Goal: Information Seeking & Learning: Learn about a topic

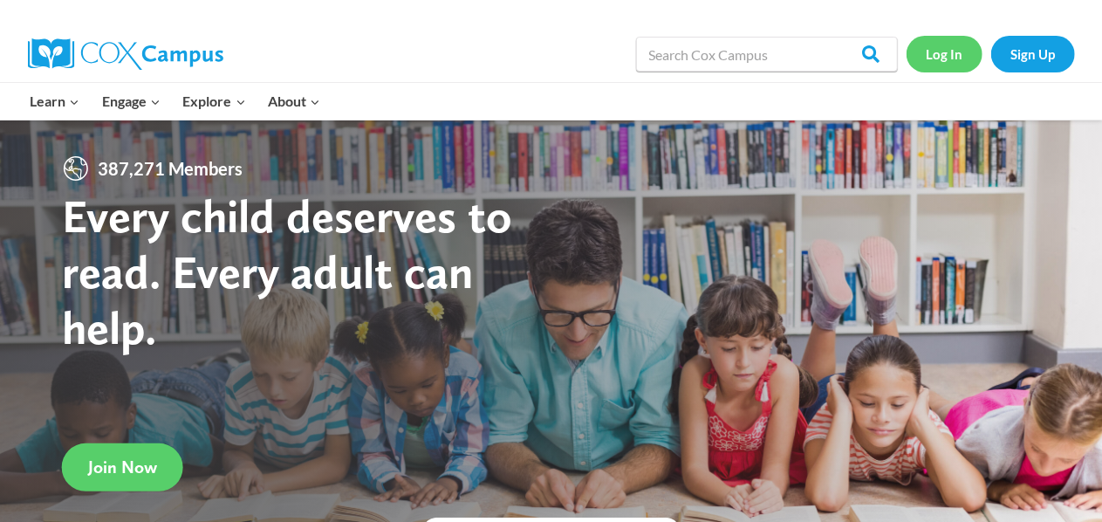
click at [944, 57] on link "Log In" at bounding box center [945, 54] width 76 height 36
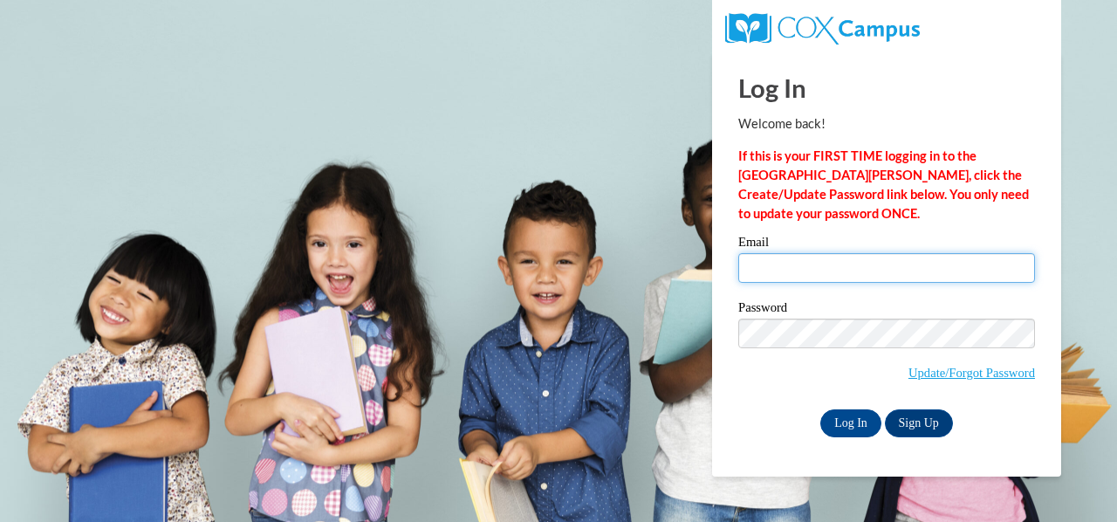
click at [857, 264] on input "Email" at bounding box center [886, 268] width 297 height 30
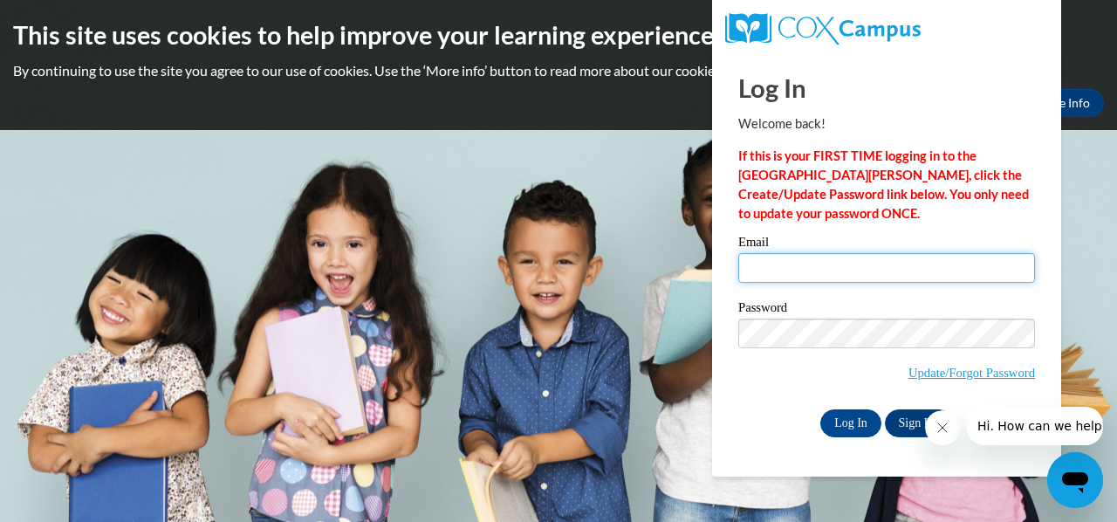
click at [889, 271] on input "Email" at bounding box center [886, 268] width 297 height 30
type input "bburleson@ccknoxville.com"
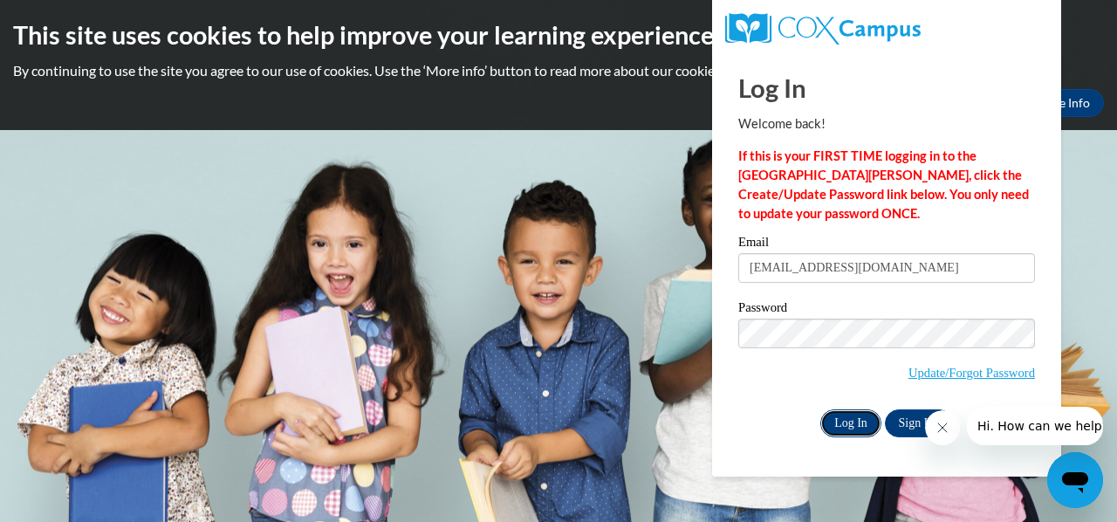
click at [849, 416] on input "Log In" at bounding box center [850, 423] width 61 height 28
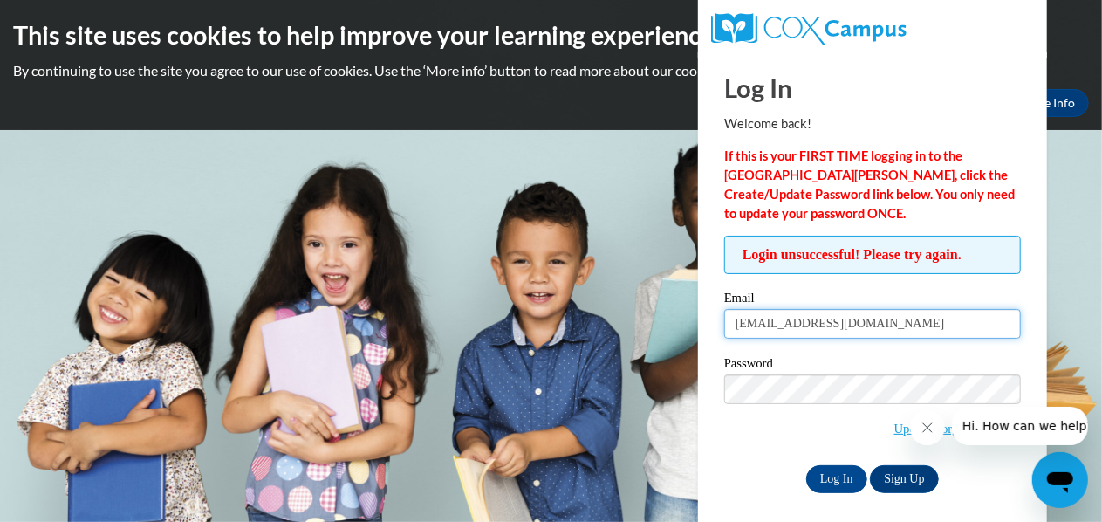
click at [927, 327] on input "bburleson@ccknoxville.com" at bounding box center [872, 324] width 297 height 30
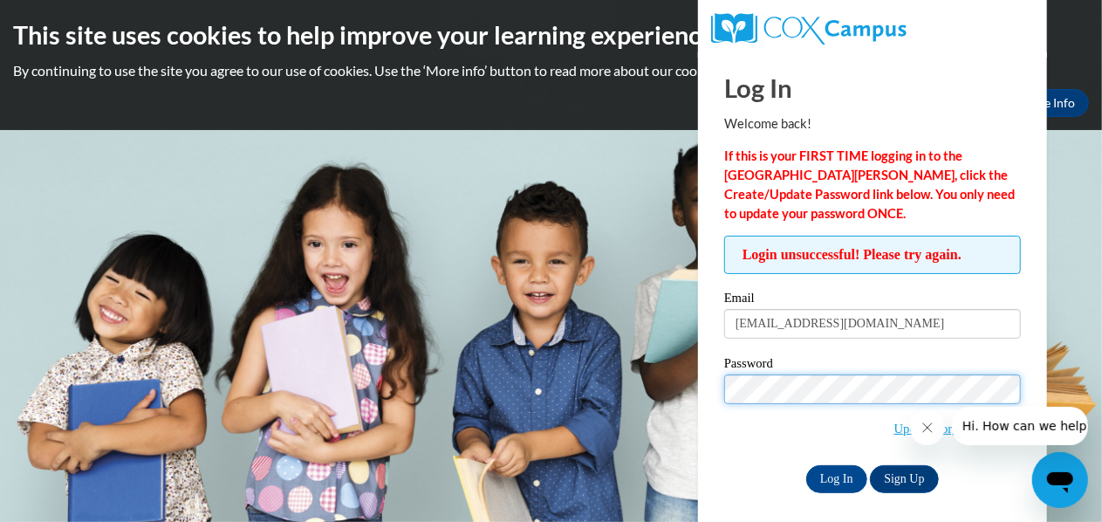
click at [806, 465] on input "Log In" at bounding box center [836, 479] width 61 height 28
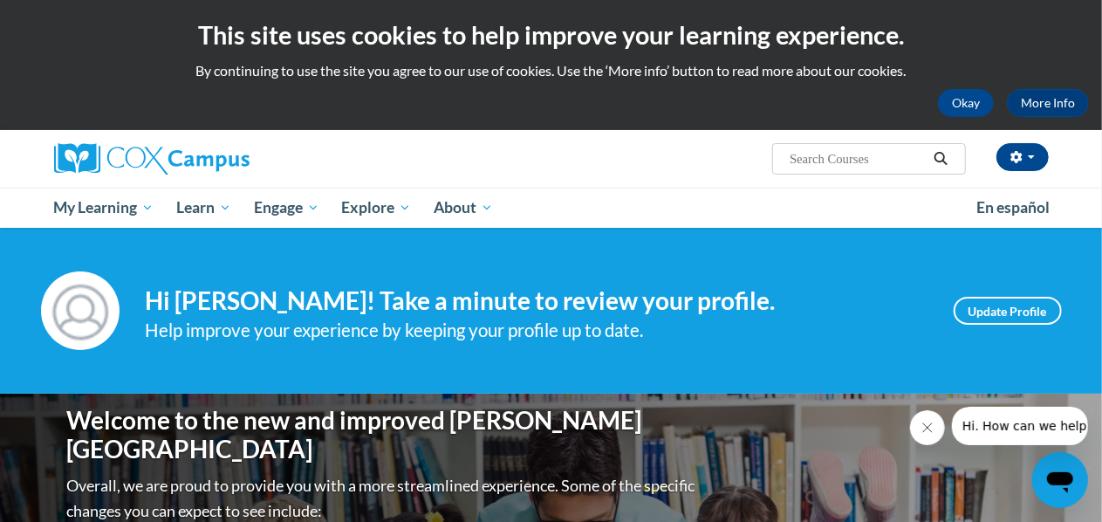
click at [933, 418] on button "Close message from company" at bounding box center [926, 426] width 35 height 35
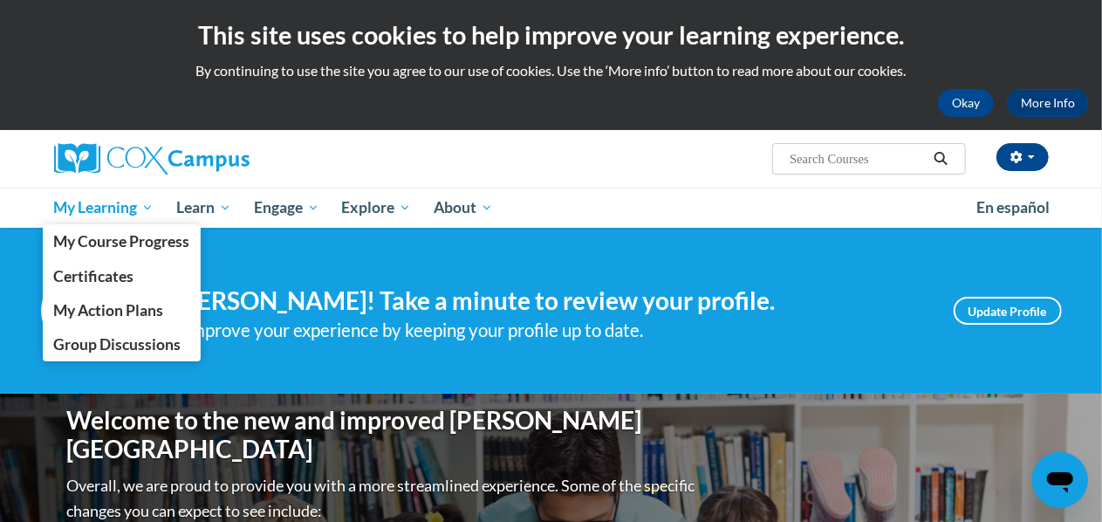
click at [112, 205] on span "My Learning" at bounding box center [103, 207] width 100 height 21
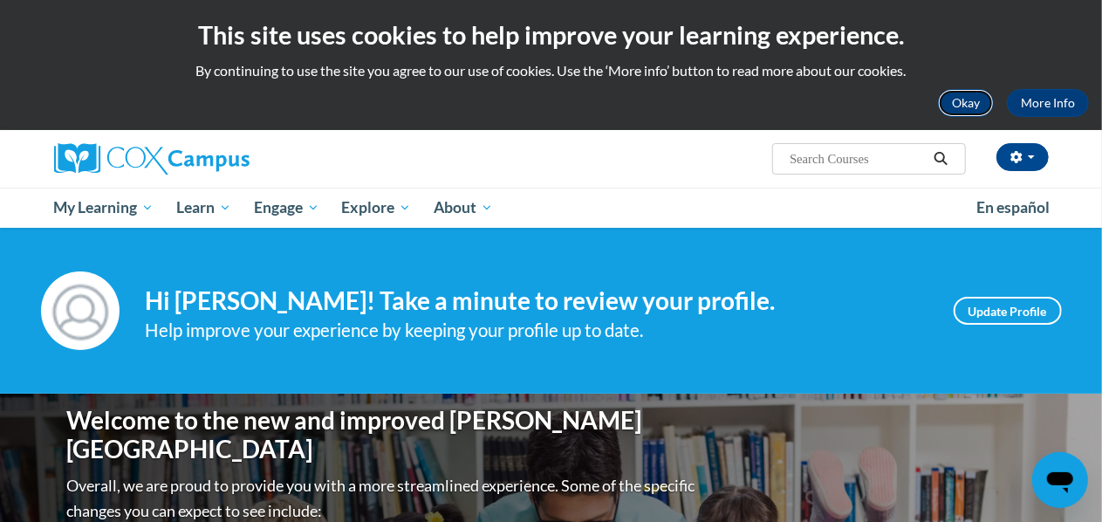
click at [987, 109] on button "Okay" at bounding box center [966, 103] width 56 height 28
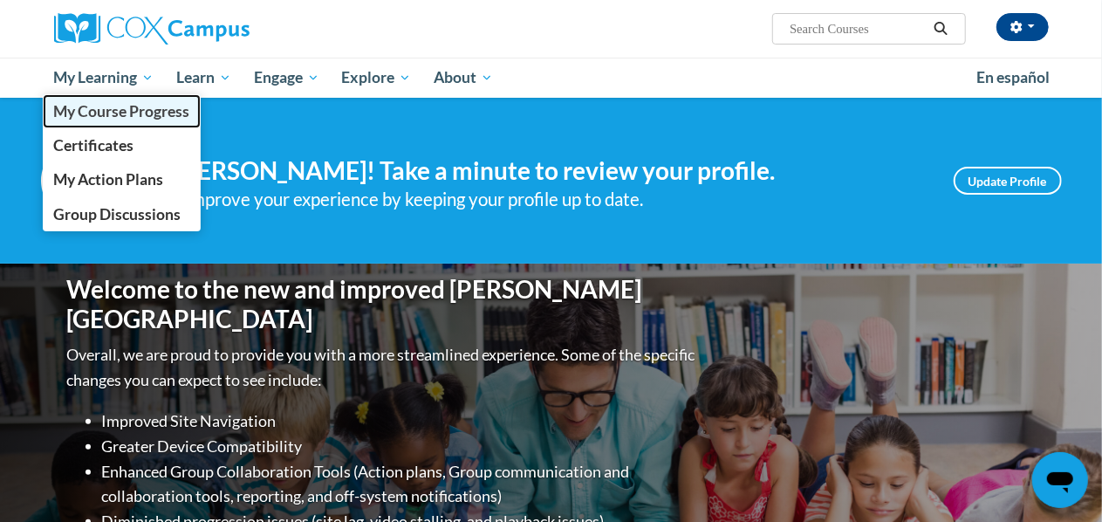
click at [99, 109] on span "My Course Progress" at bounding box center [121, 111] width 136 height 18
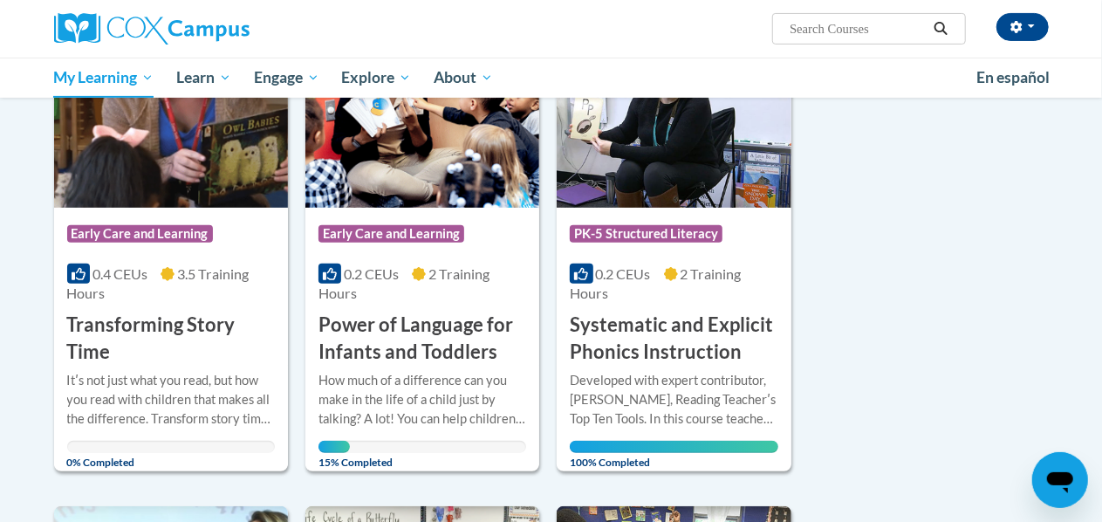
scroll to position [306, 0]
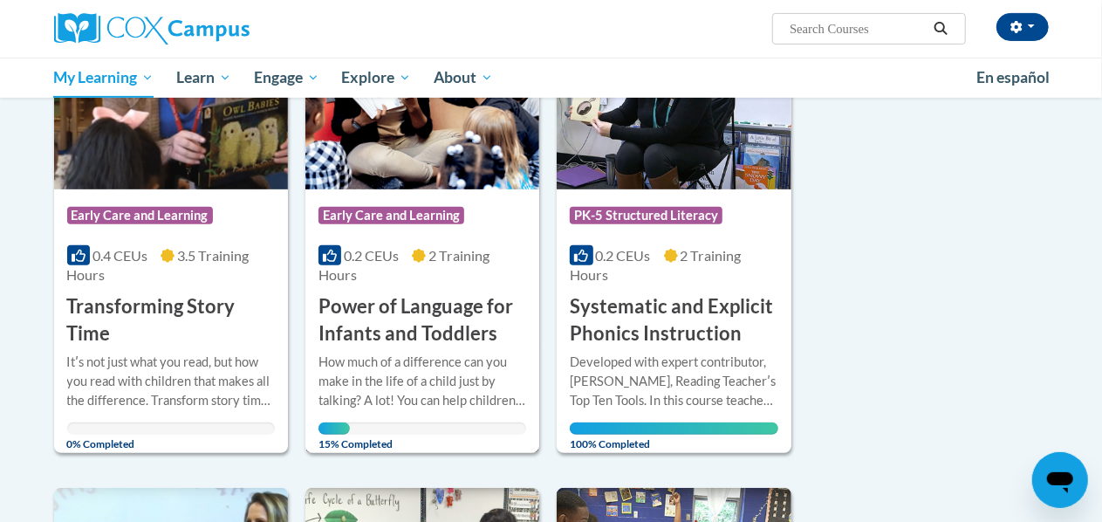
click at [401, 337] on h3 "Power of Language for Infants and Toddlers" at bounding box center [423, 320] width 208 height 54
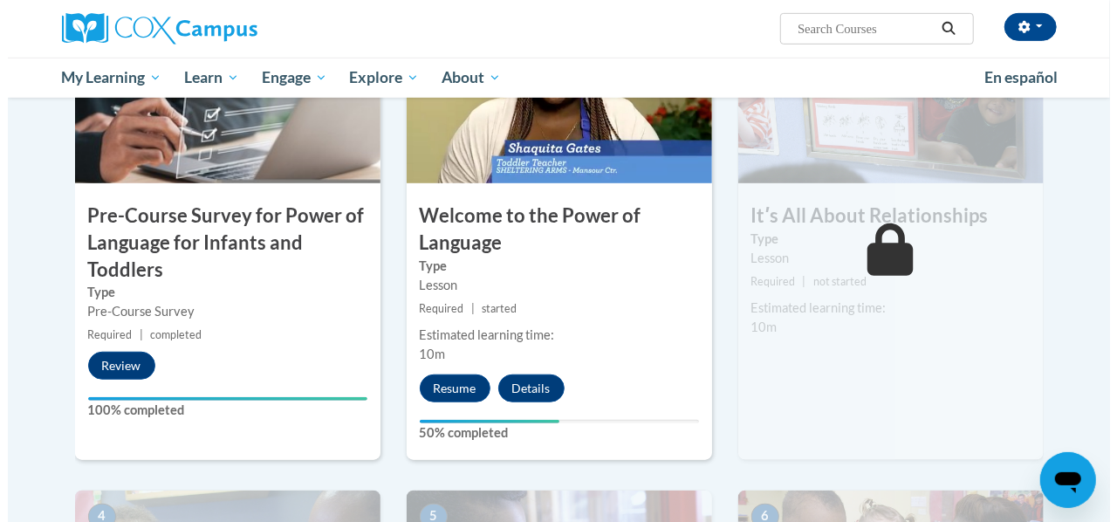
scroll to position [478, 0]
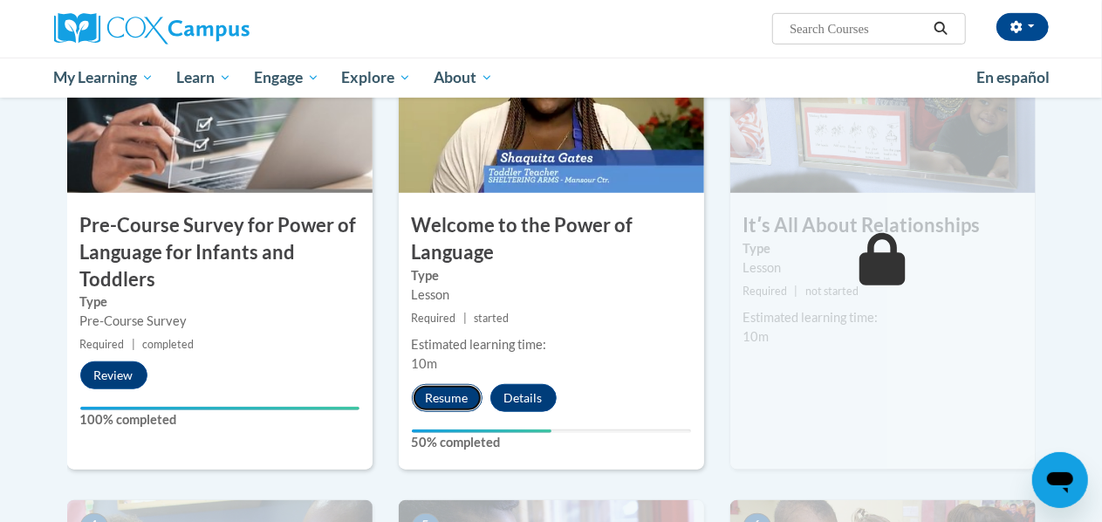
click at [445, 399] on button "Resume" at bounding box center [447, 398] width 71 height 28
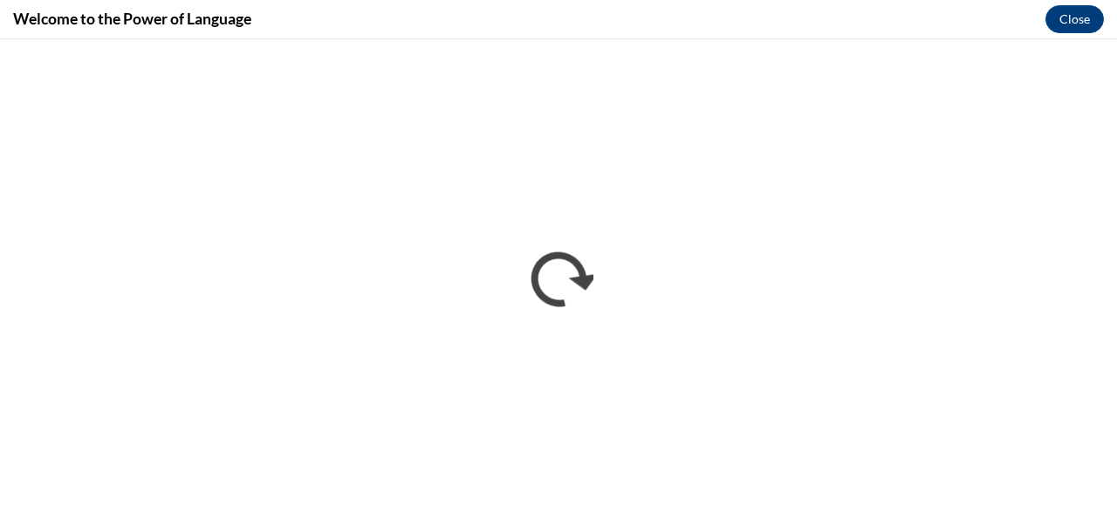
scroll to position [0, 0]
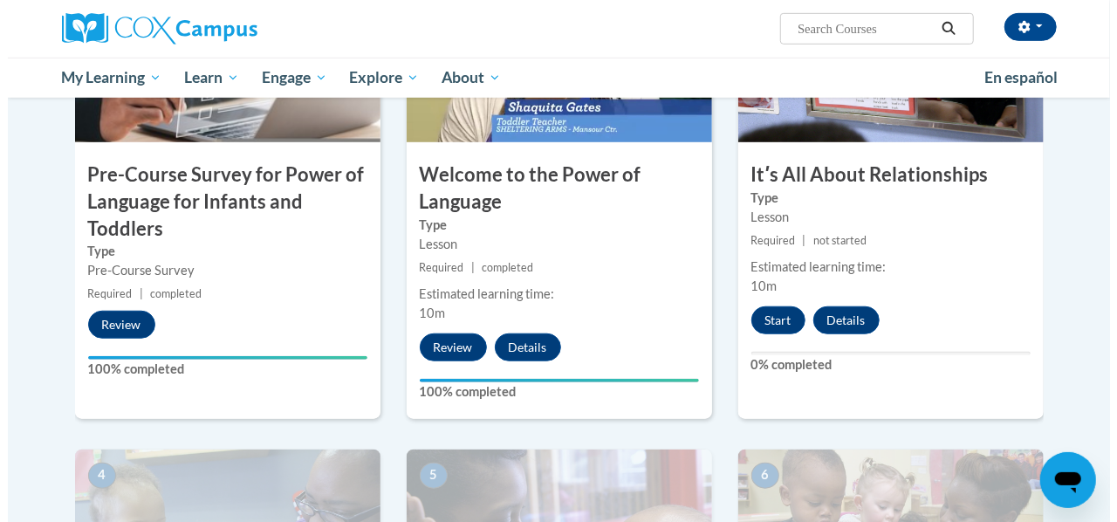
scroll to position [531, 0]
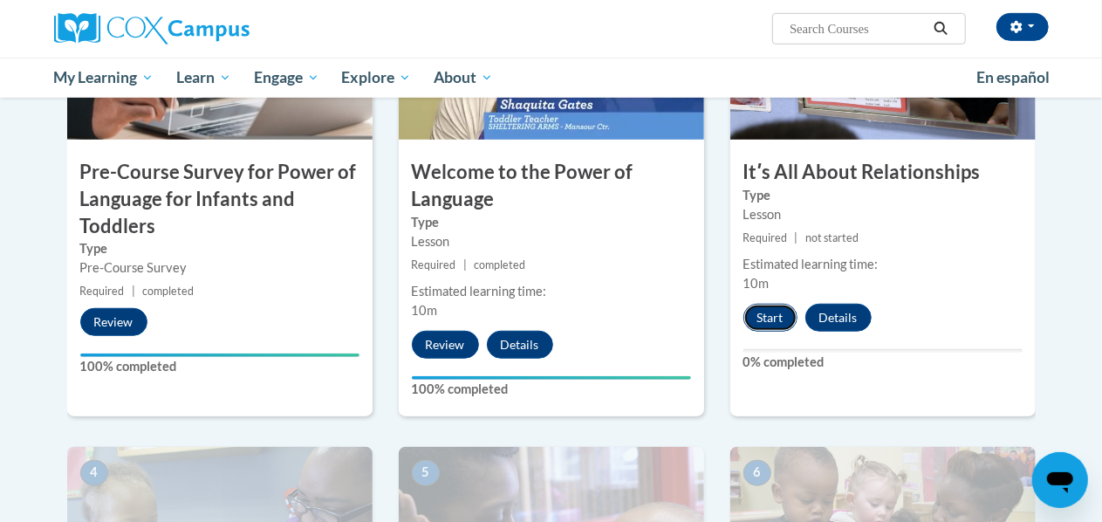
click at [764, 315] on button "Start" at bounding box center [770, 318] width 54 height 28
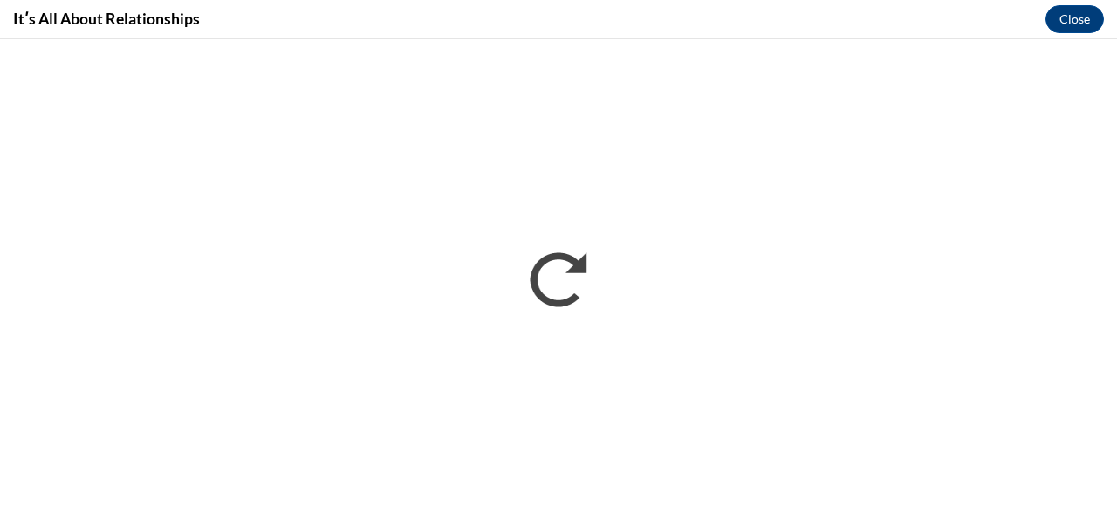
scroll to position [0, 0]
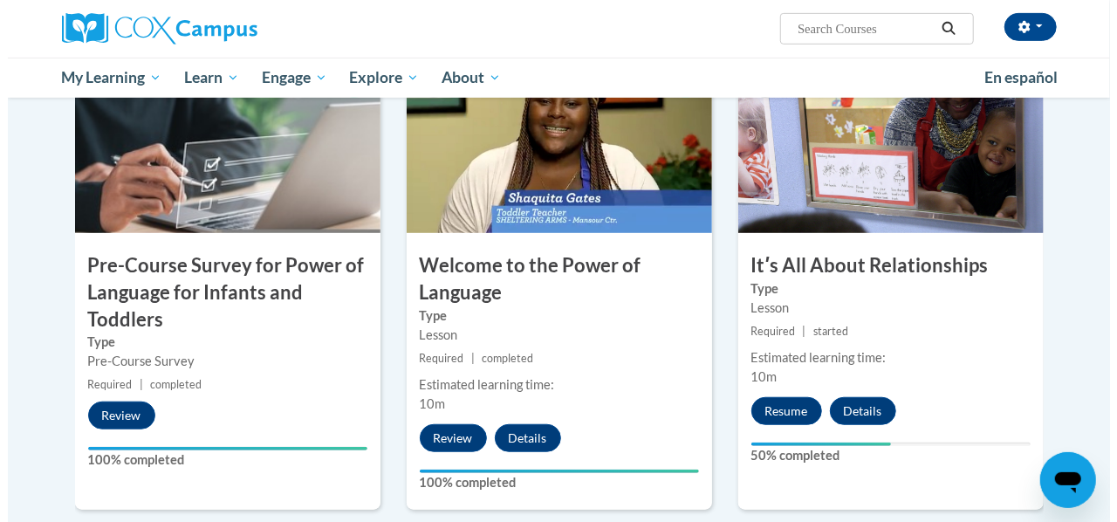
scroll to position [445, 0]
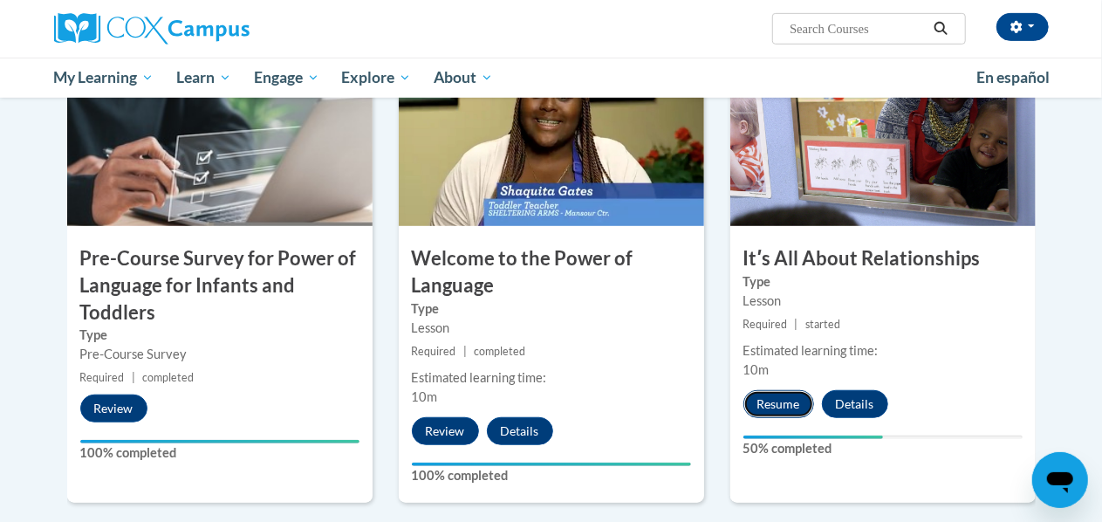
click at [776, 406] on button "Resume" at bounding box center [778, 404] width 71 height 28
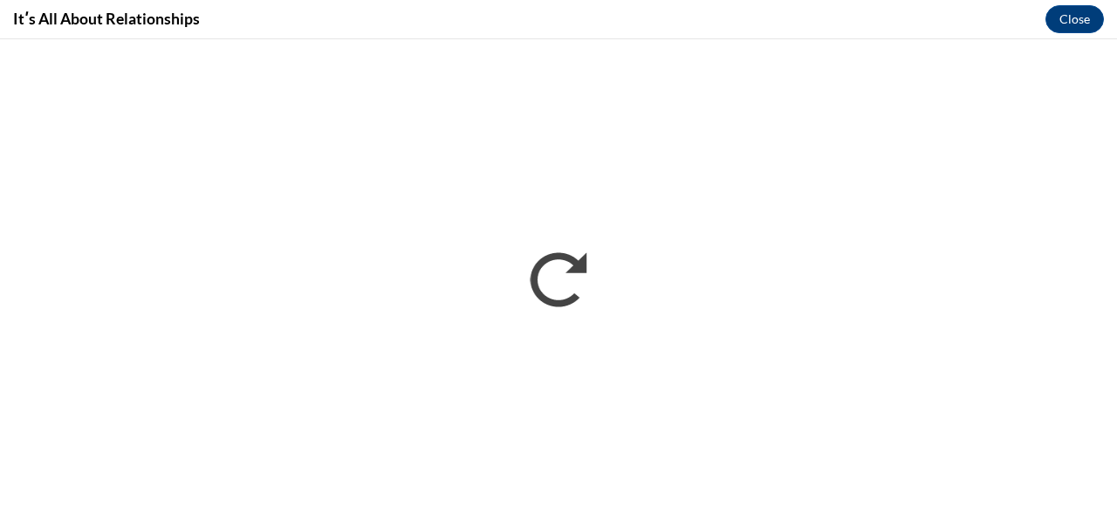
scroll to position [0, 0]
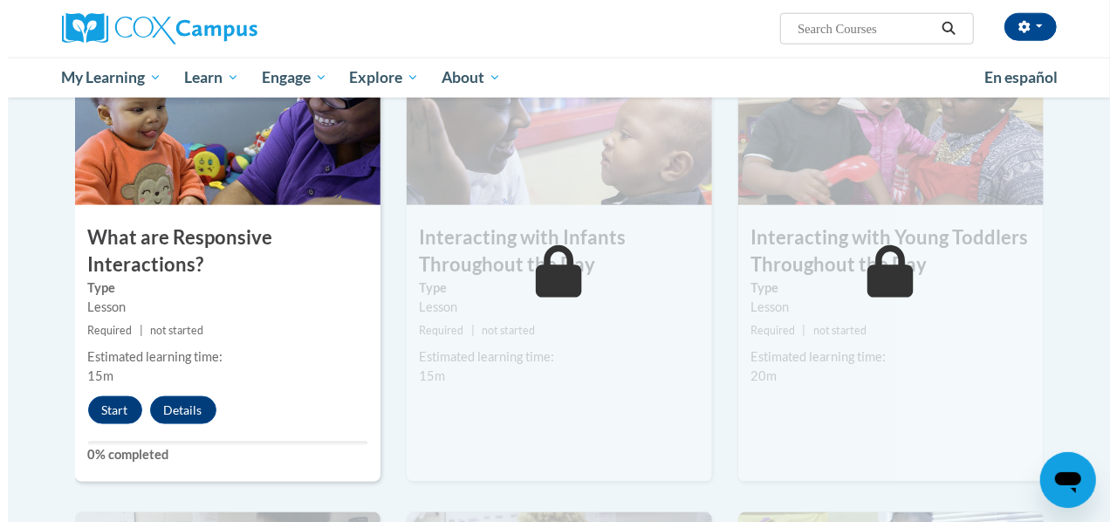
scroll to position [958, 0]
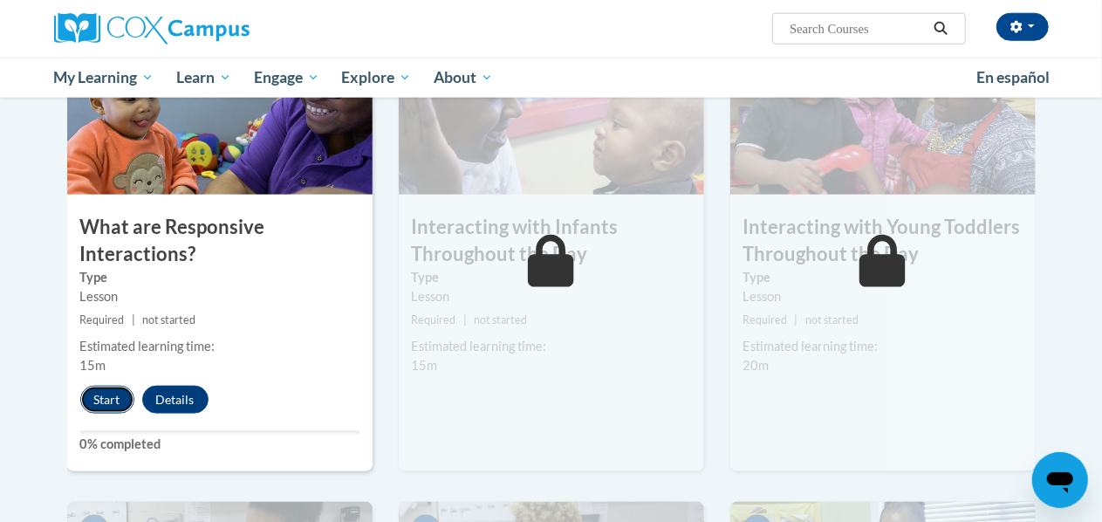
click at [106, 394] on button "Start" at bounding box center [107, 400] width 54 height 28
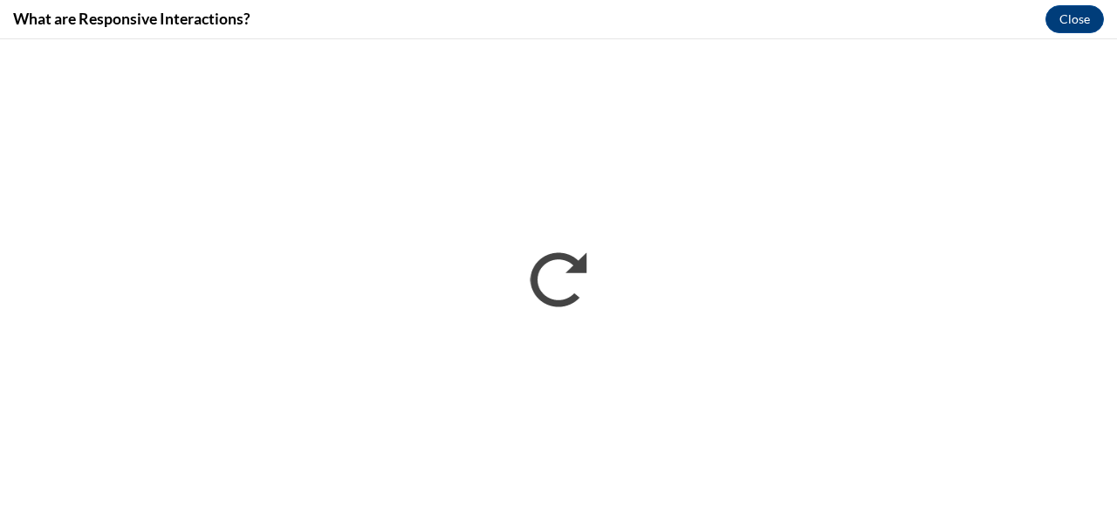
scroll to position [0, 0]
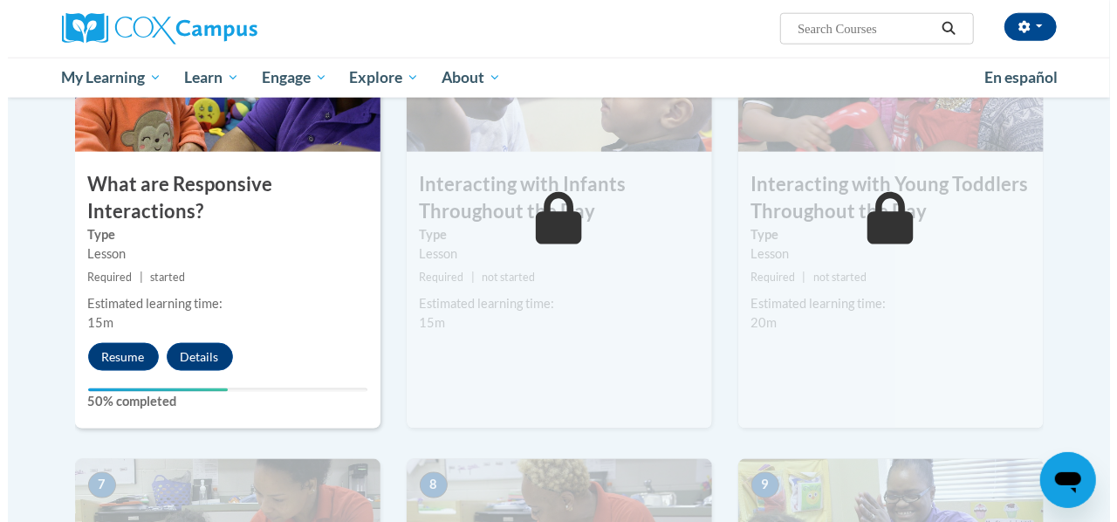
scroll to position [1007, 0]
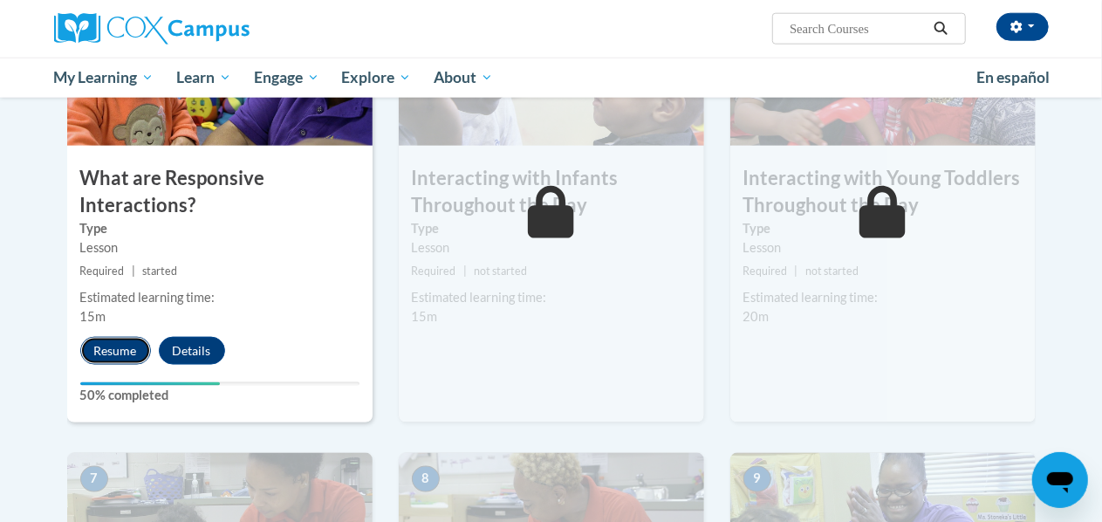
click at [110, 355] on button "Resume" at bounding box center [115, 351] width 71 height 28
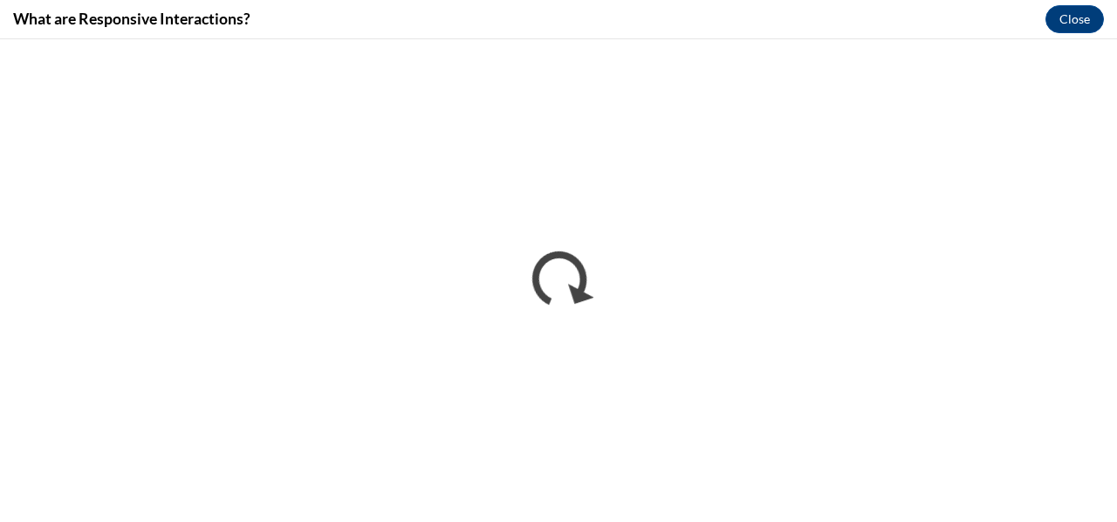
scroll to position [0, 0]
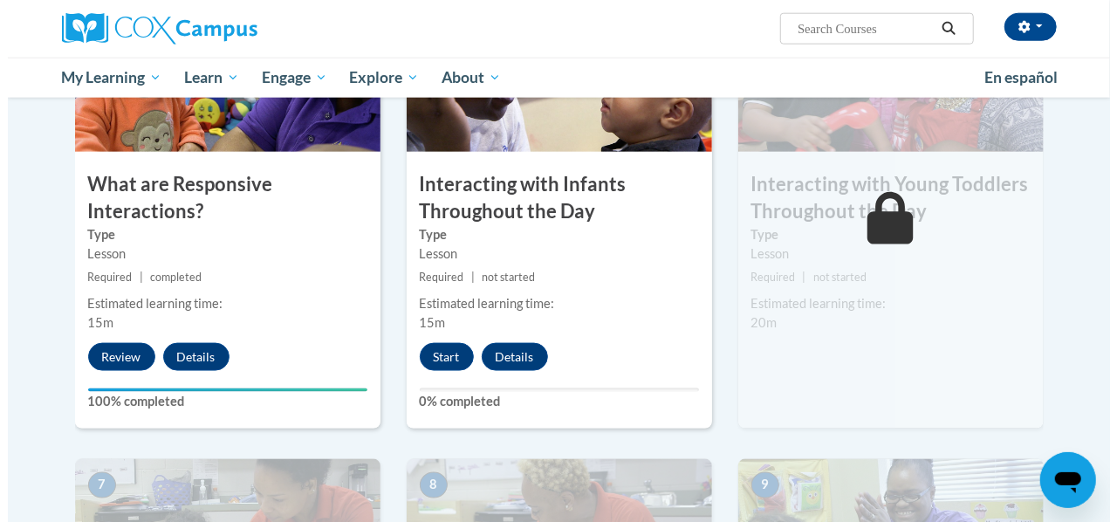
scroll to position [998, 0]
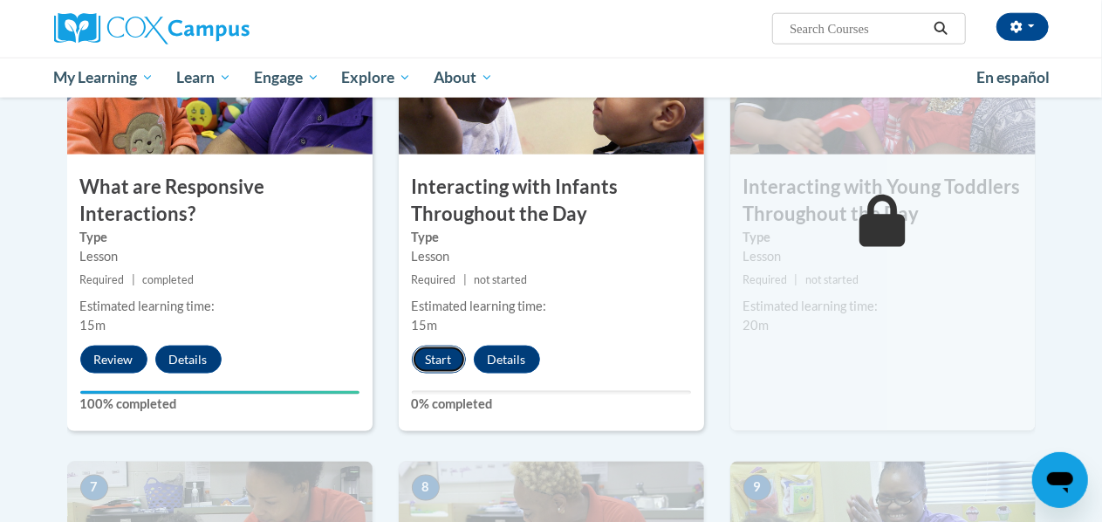
click at [442, 350] on button "Start" at bounding box center [439, 360] width 54 height 28
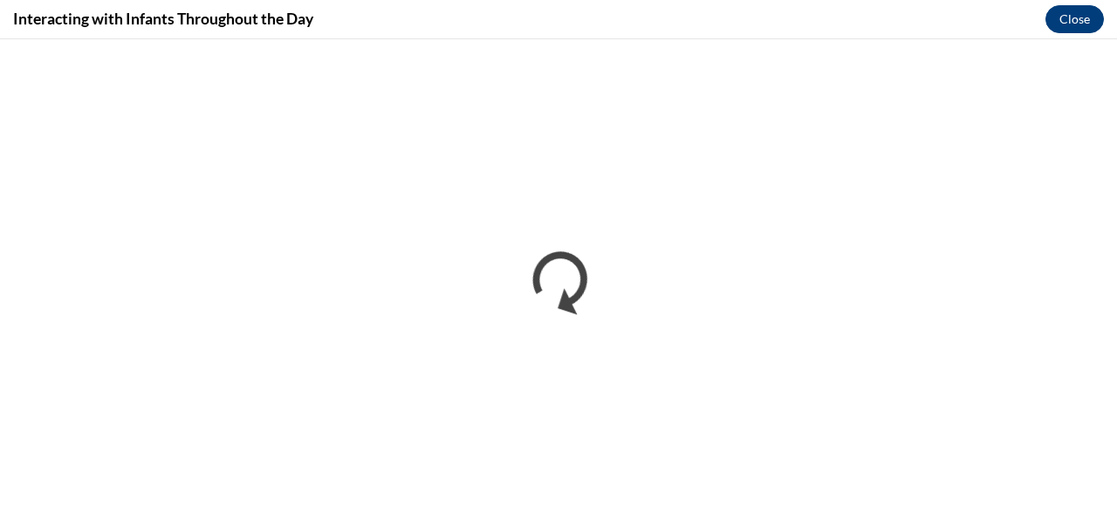
scroll to position [0, 0]
